Goal: Task Accomplishment & Management: Manage account settings

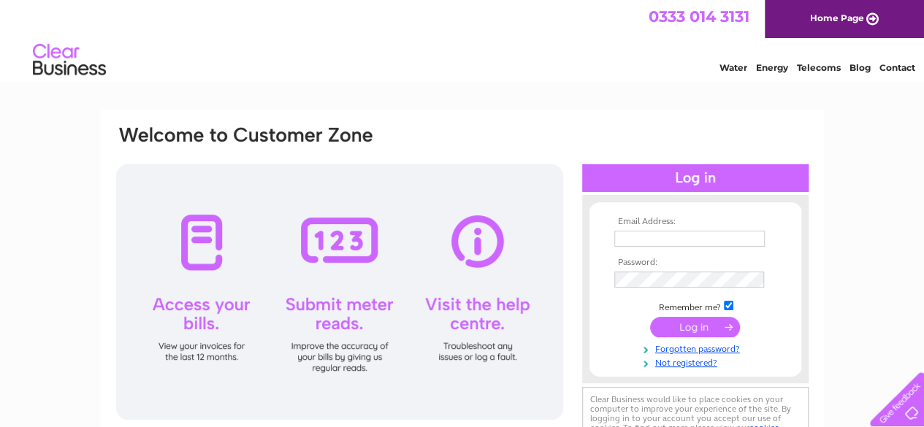
click at [634, 239] on input "text" at bounding box center [689, 239] width 150 height 16
click at [668, 236] on input "text" at bounding box center [690, 240] width 152 height 18
paste input "1081457"
click at [645, 281] on tbody "Email Address: 1081457 Password: Remember me?" at bounding box center [695, 293] width 169 height 153
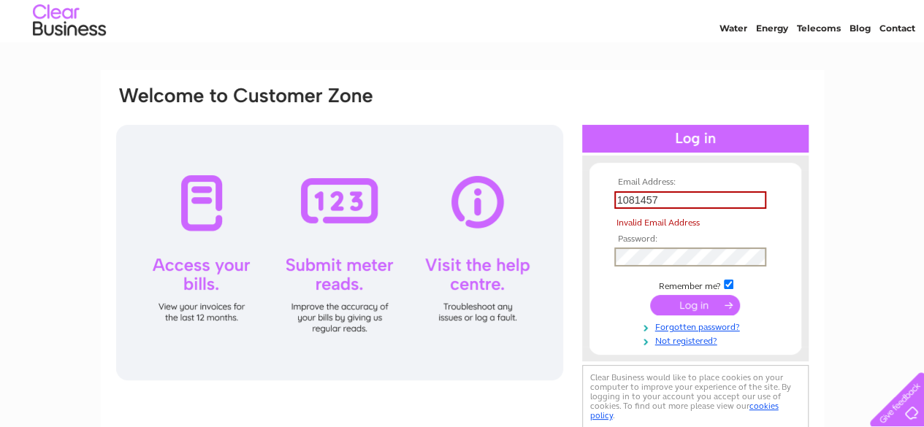
scroll to position [73, 0]
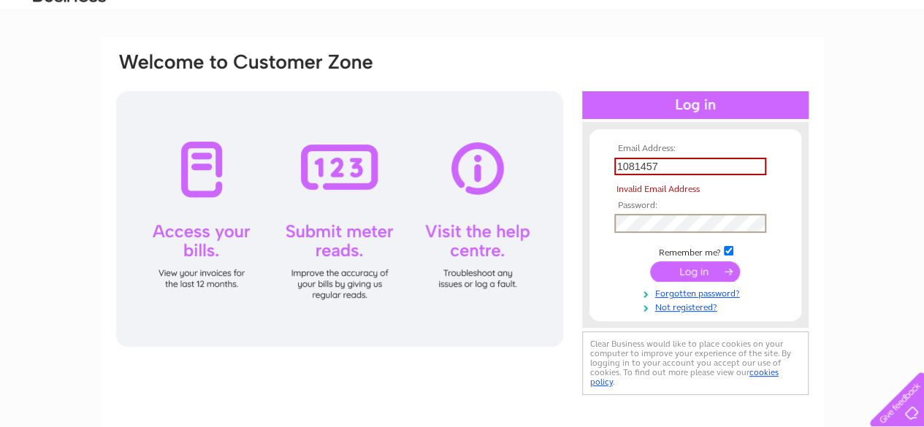
click at [677, 276] on input "submit" at bounding box center [695, 271] width 90 height 20
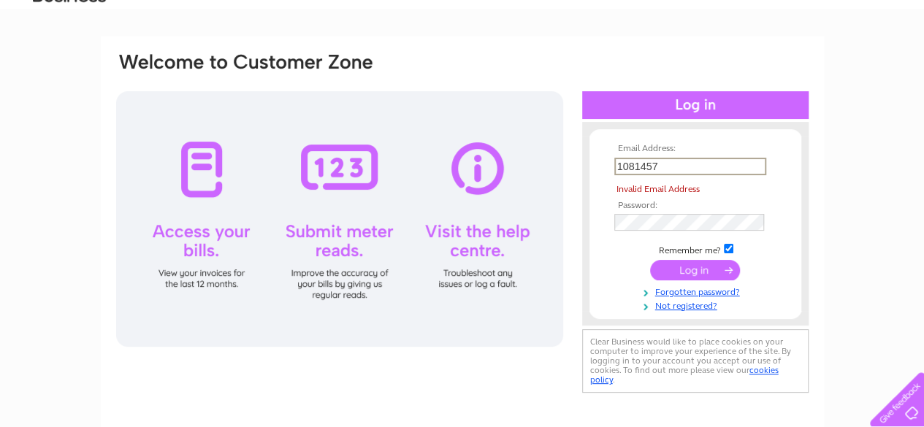
click at [678, 164] on input "1081457" at bounding box center [690, 167] width 152 height 18
drag, startPoint x: 576, startPoint y: 164, endPoint x: 480, endPoint y: 163, distance: 96.4
click at [480, 163] on div "Email Address: 1081457 Invalid Email Address Password:" at bounding box center [462, 223] width 695 height 345
type input "angus@dalhanna.plus.com"
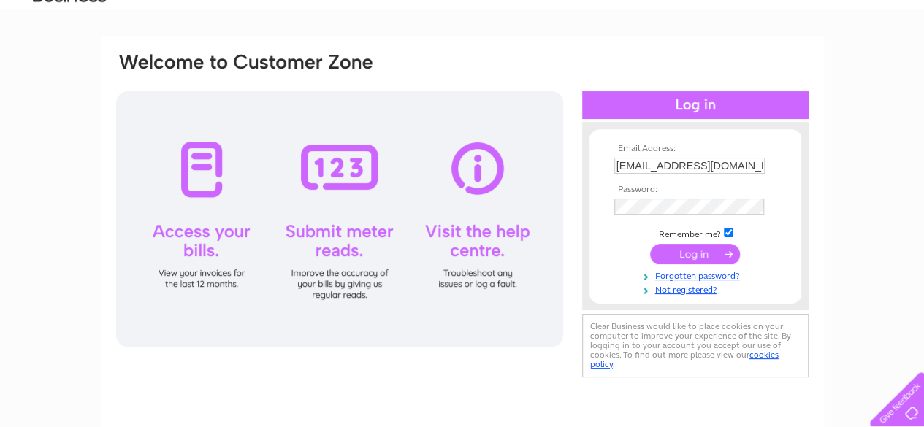
click at [704, 258] on input "submit" at bounding box center [695, 254] width 90 height 20
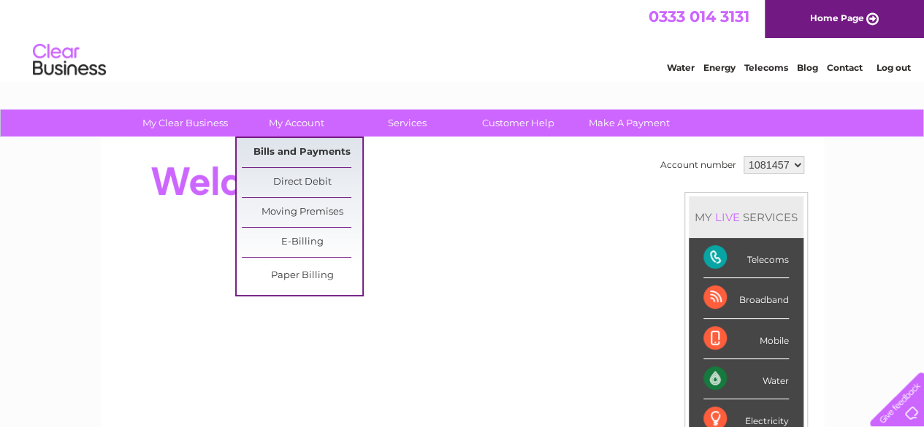
click at [270, 150] on link "Bills and Payments" at bounding box center [302, 152] width 121 height 29
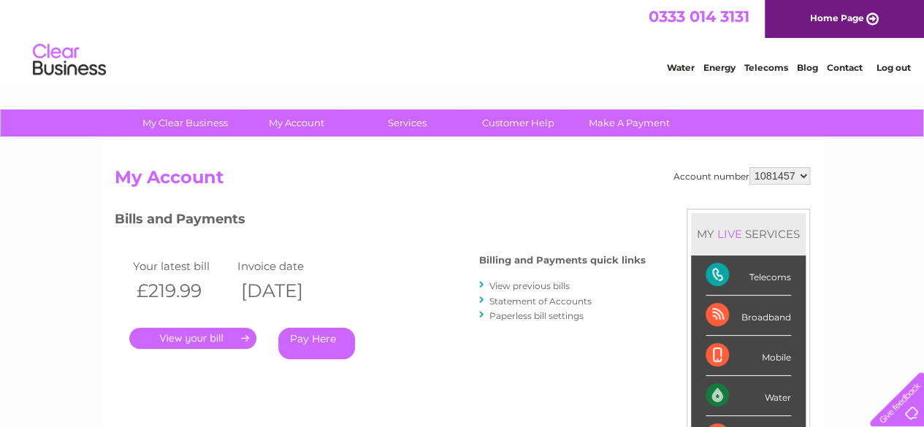
click at [517, 287] on link "View previous bills" at bounding box center [529, 285] width 80 height 11
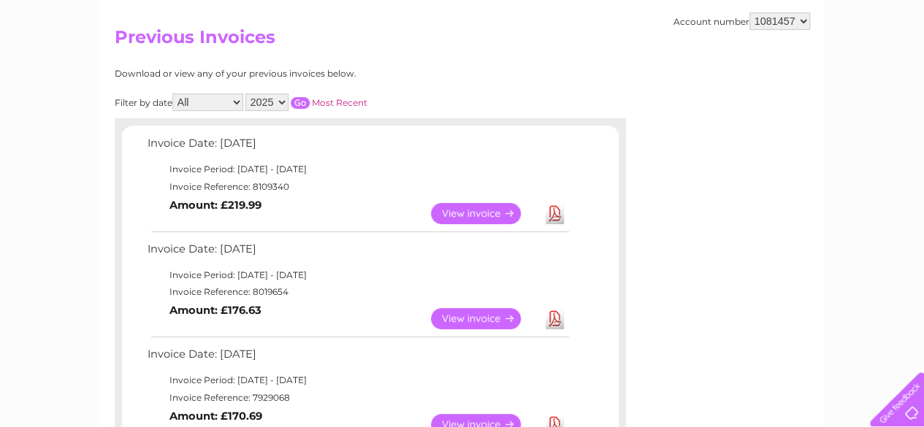
scroll to position [146, 0]
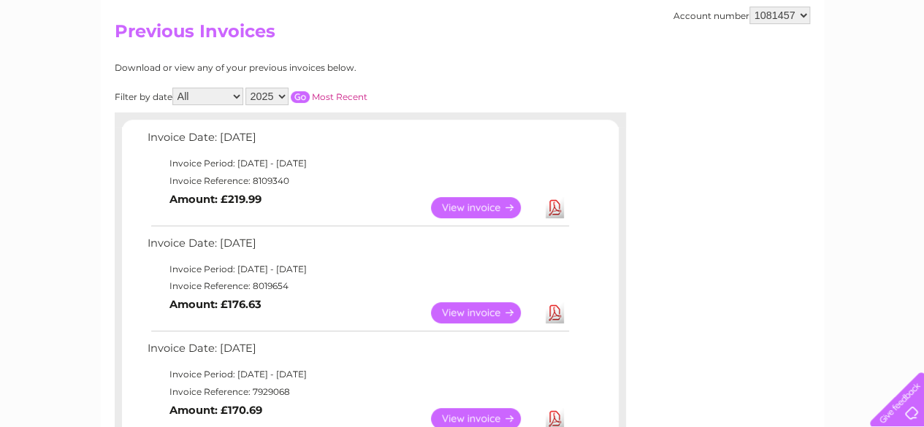
click at [469, 202] on link "View" at bounding box center [484, 207] width 107 height 21
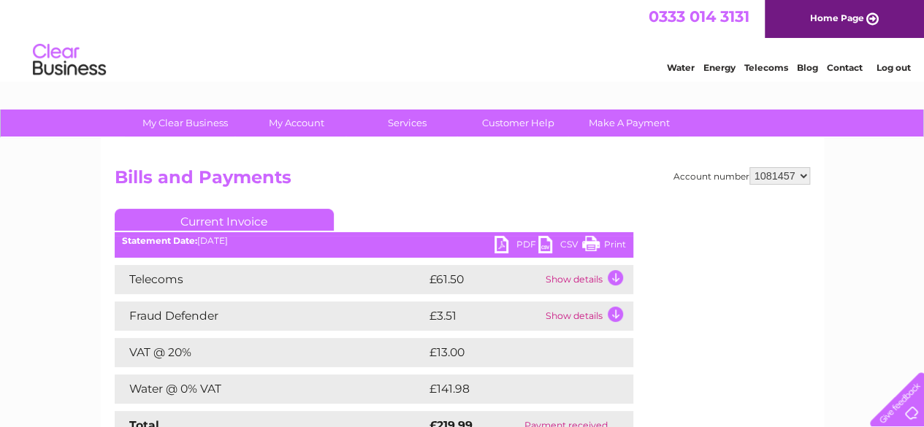
click at [513, 247] on link "PDF" at bounding box center [516, 246] width 44 height 21
